Goal: Information Seeking & Learning: Learn about a topic

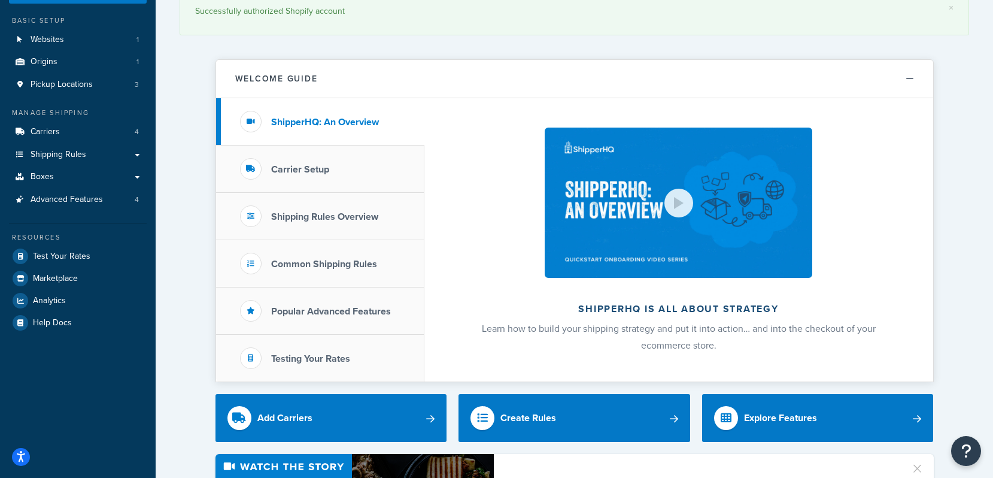
scroll to position [60, 0]
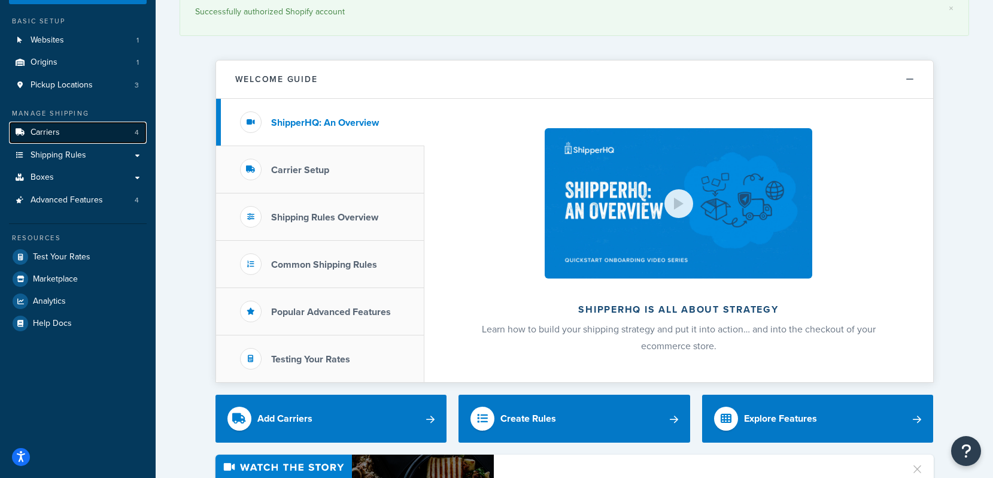
click at [47, 133] on span "Carriers" at bounding box center [45, 133] width 29 height 10
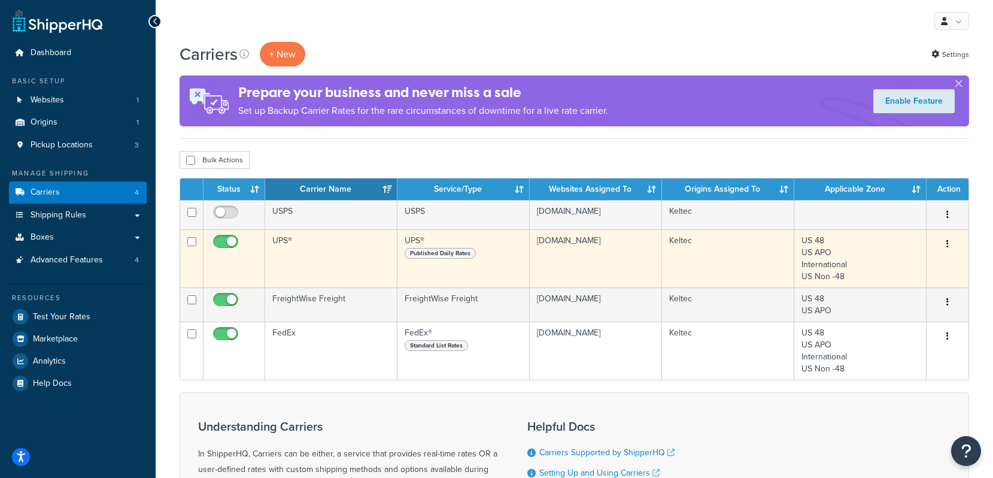
click at [284, 242] on td "UPS®" at bounding box center [331, 258] width 132 height 58
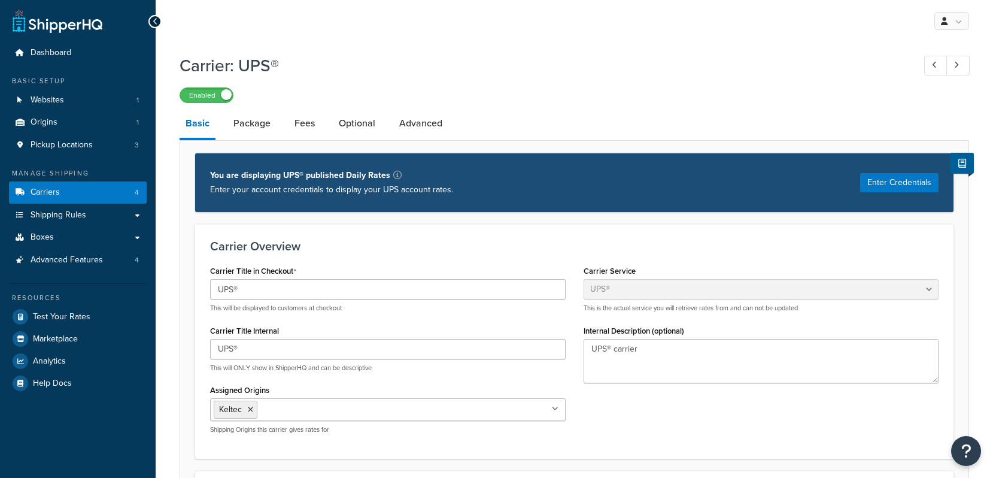
select select "ups"
select select "us"
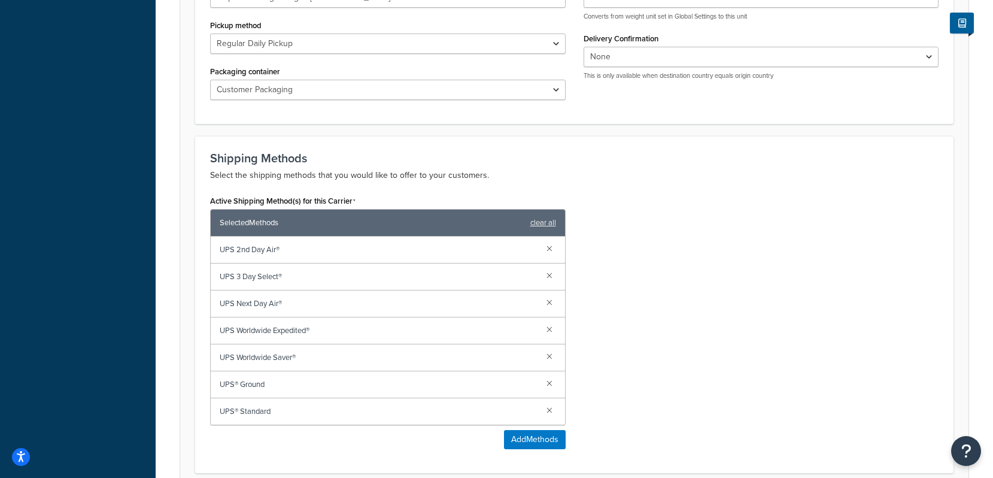
scroll to position [539, 0]
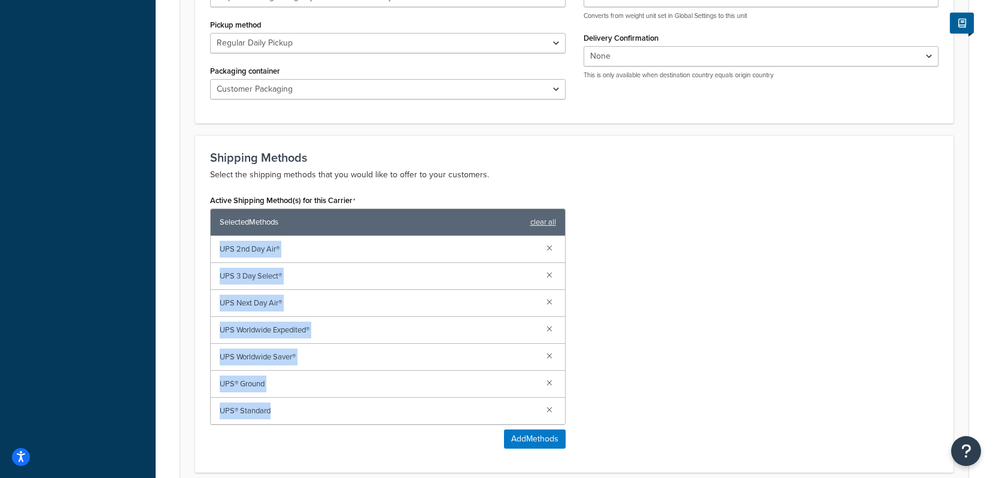
drag, startPoint x: 218, startPoint y: 250, endPoint x: 523, endPoint y: 413, distance: 345.5
click at [523, 413] on div "UPS 2nd Day Air® UPS 3 Day Select® UPS Next Day Air® UPS Worldwide Expedited® U…" at bounding box center [388, 330] width 354 height 188
copy div "UPS 2nd Day Air® UPS 3 Day Select® UPS Next Day Air® UPS Worldwide Expedited® U…"
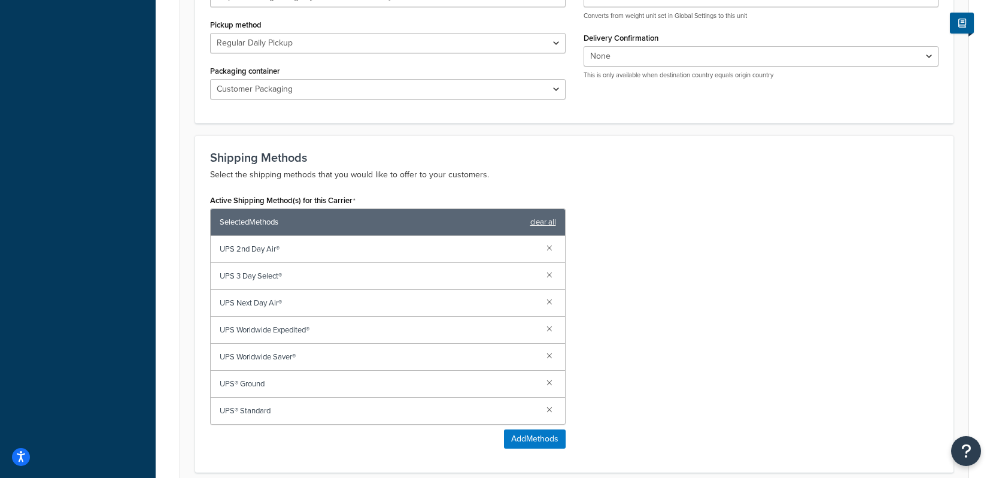
click at [722, 288] on div "Active Shipping Method(s) for this Carrier Selected Methods clear all UPS 2nd D…" at bounding box center [574, 325] width 747 height 266
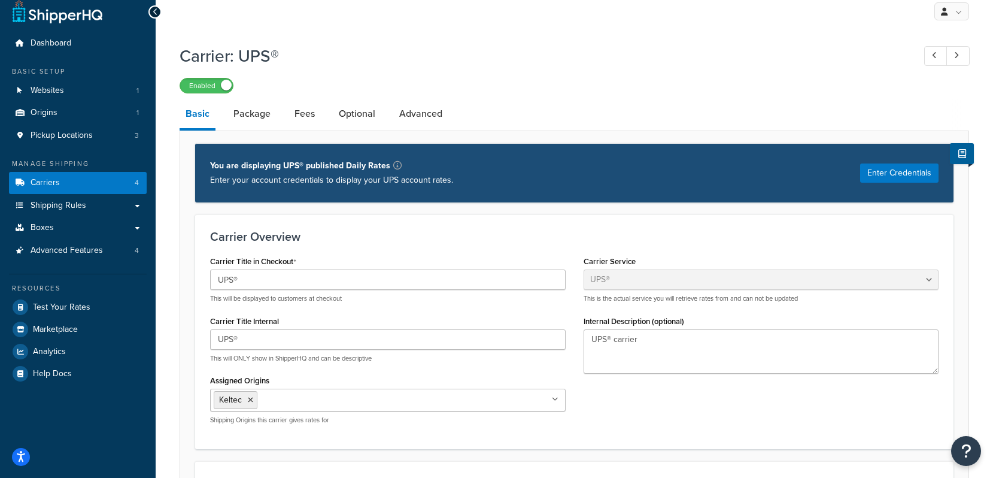
scroll to position [0, 0]
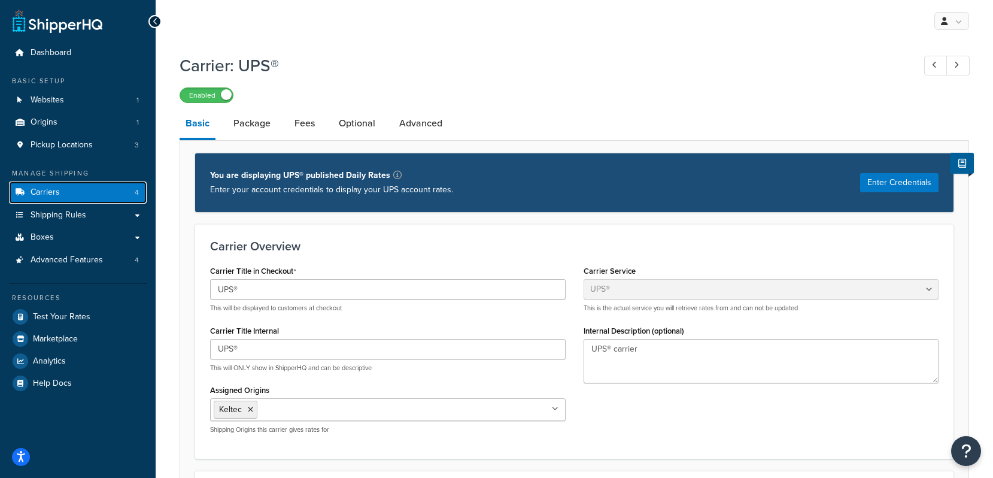
click at [40, 192] on span "Carriers" at bounding box center [45, 192] width 29 height 10
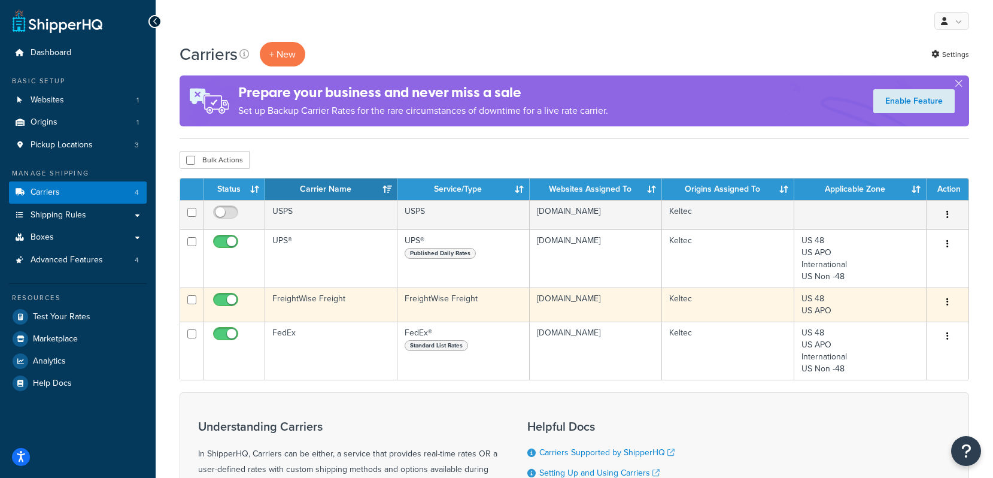
click at [296, 299] on td "FreightWise Freight" at bounding box center [331, 304] width 132 height 34
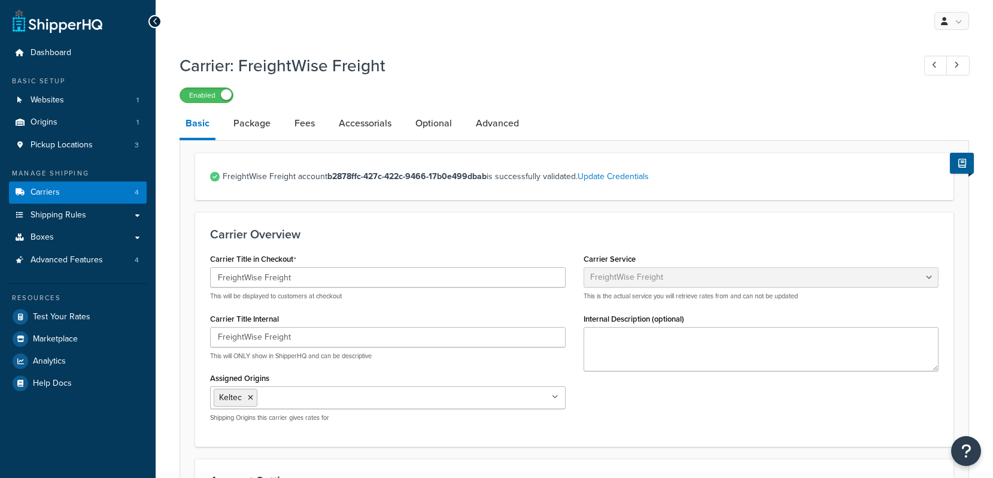
select select "freightWiseFreight"
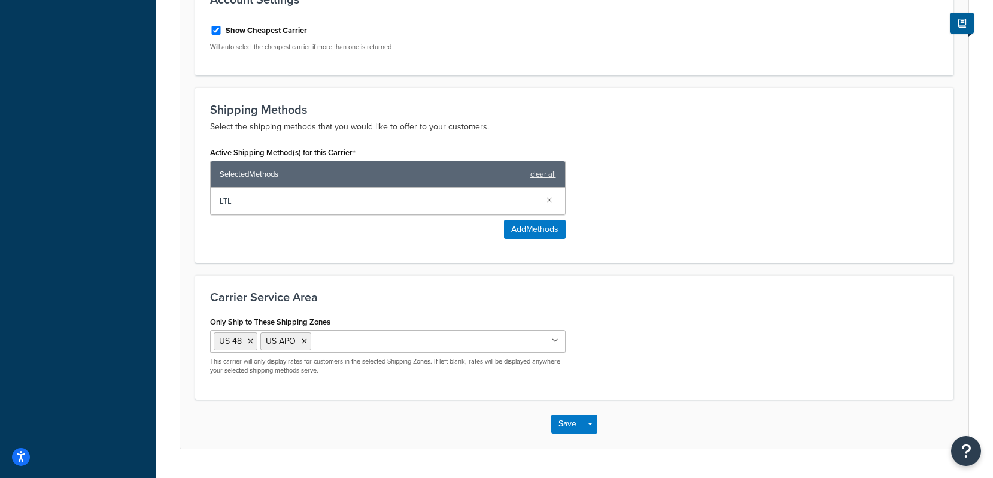
scroll to position [514, 0]
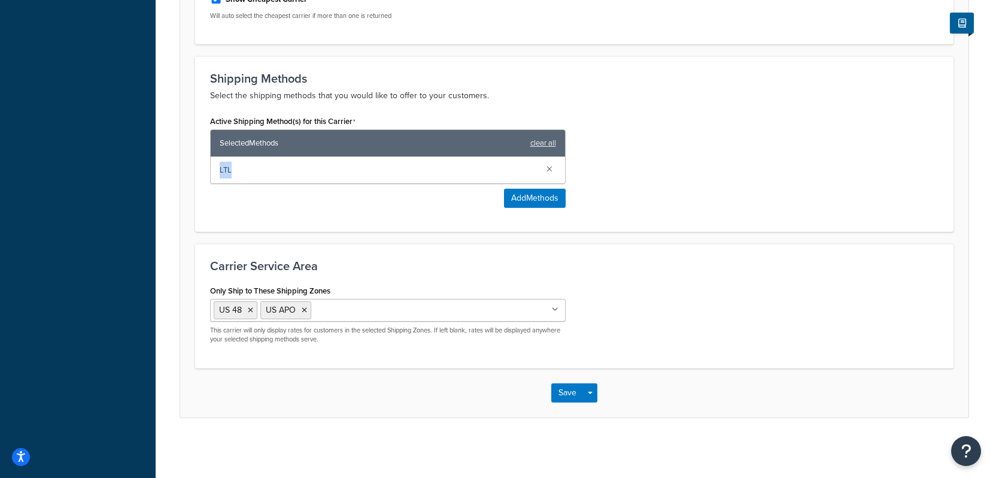
drag, startPoint x: 267, startPoint y: 169, endPoint x: 211, endPoint y: 166, distance: 55.8
click at [211, 166] on div "LTL" at bounding box center [388, 170] width 354 height 26
copy span "LTL"
click at [766, 150] on div "Active Shipping Method(s) for this Carrier Selected Methods clear all LTL Add M…" at bounding box center [574, 165] width 747 height 104
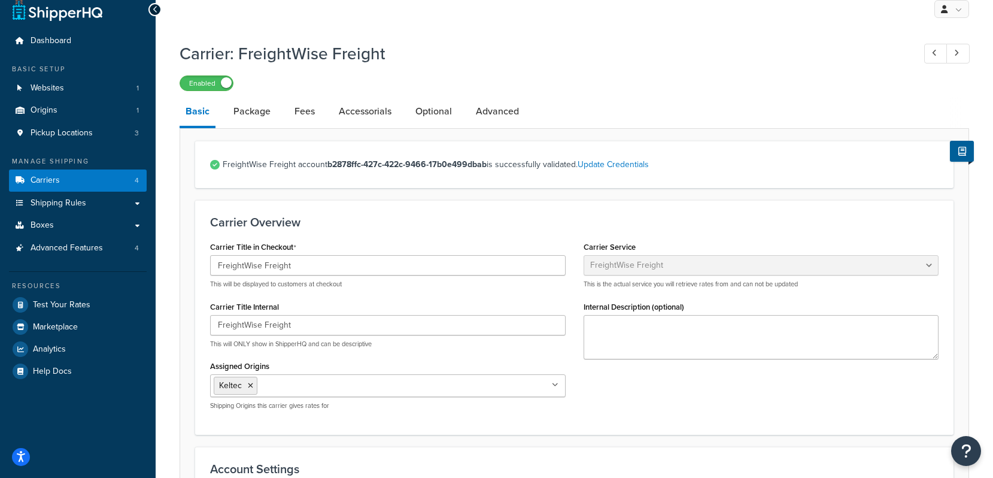
scroll to position [0, 0]
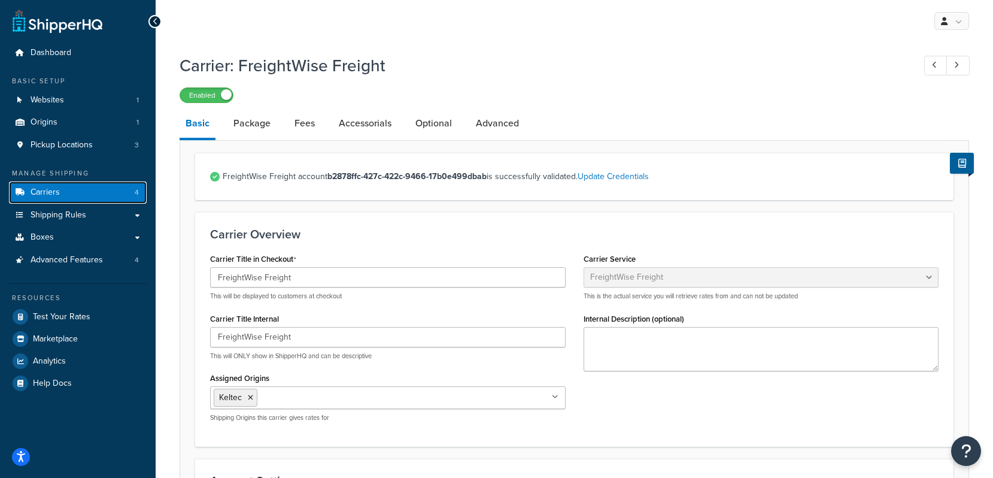
click at [47, 192] on span "Carriers" at bounding box center [45, 192] width 29 height 10
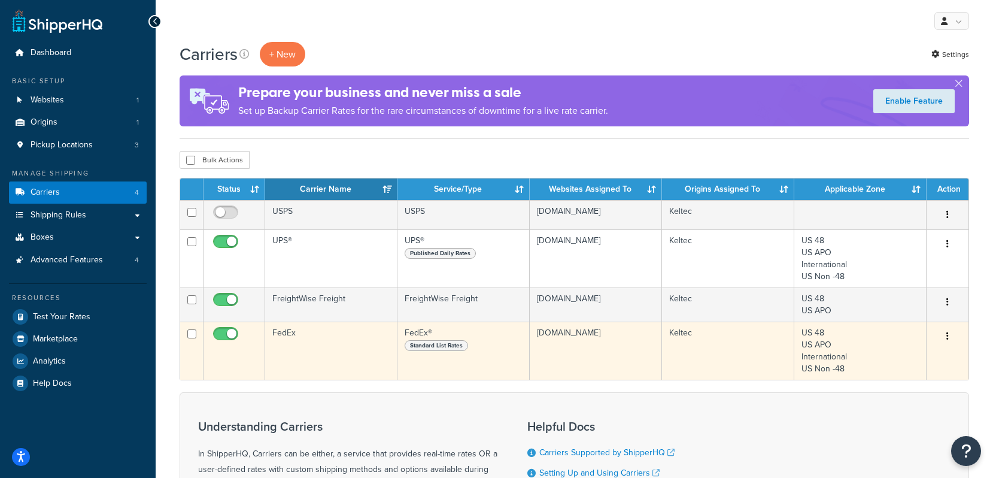
click at [286, 334] on td "FedEx" at bounding box center [331, 350] width 132 height 58
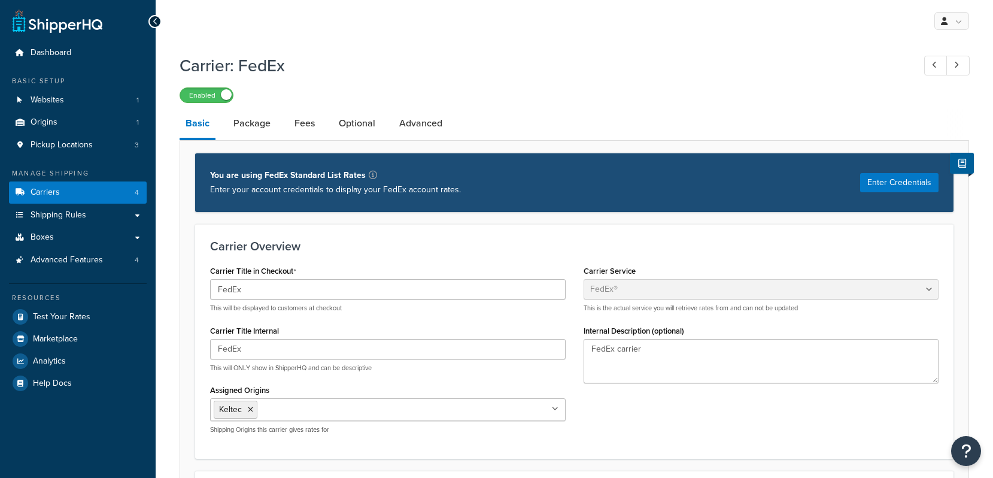
select select "fedEx"
select select "REGULAR_PICKUP"
select select "YOUR_PACKAGING"
click at [550, 245] on h3 "Carrier Overview" at bounding box center [574, 245] width 729 height 13
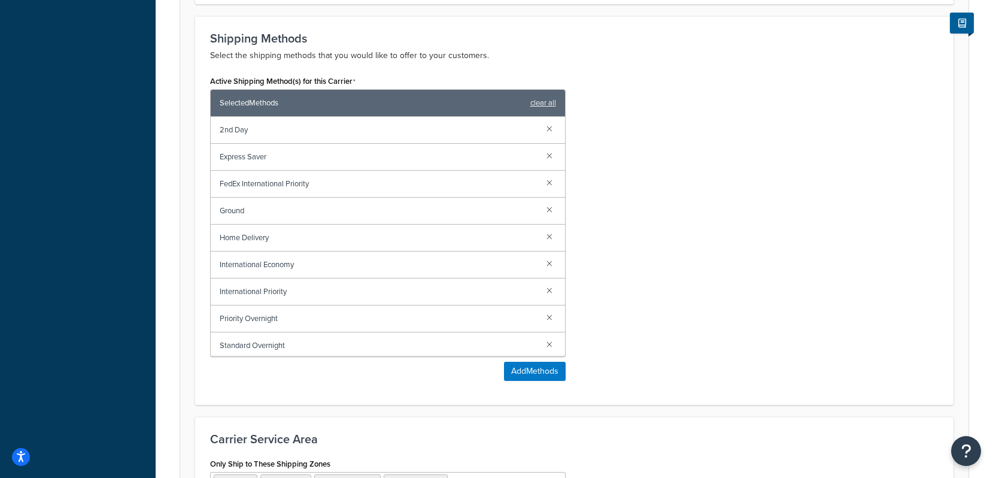
scroll to position [778, 0]
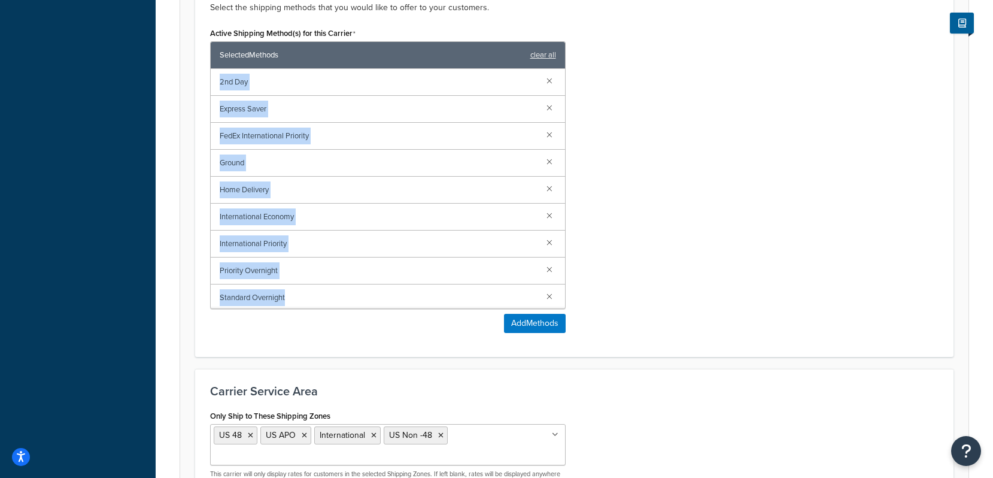
drag, startPoint x: 218, startPoint y: 83, endPoint x: 316, endPoint y: 292, distance: 230.1
click at [316, 292] on div "2nd Day Express Saver FedEx International Priority Ground Home Delivery Interna…" at bounding box center [388, 188] width 354 height 239
copy div "2nd Day Express Saver FedEx International Priority Ground Home Delivery Interna…"
